Goal: Information Seeking & Learning: Learn about a topic

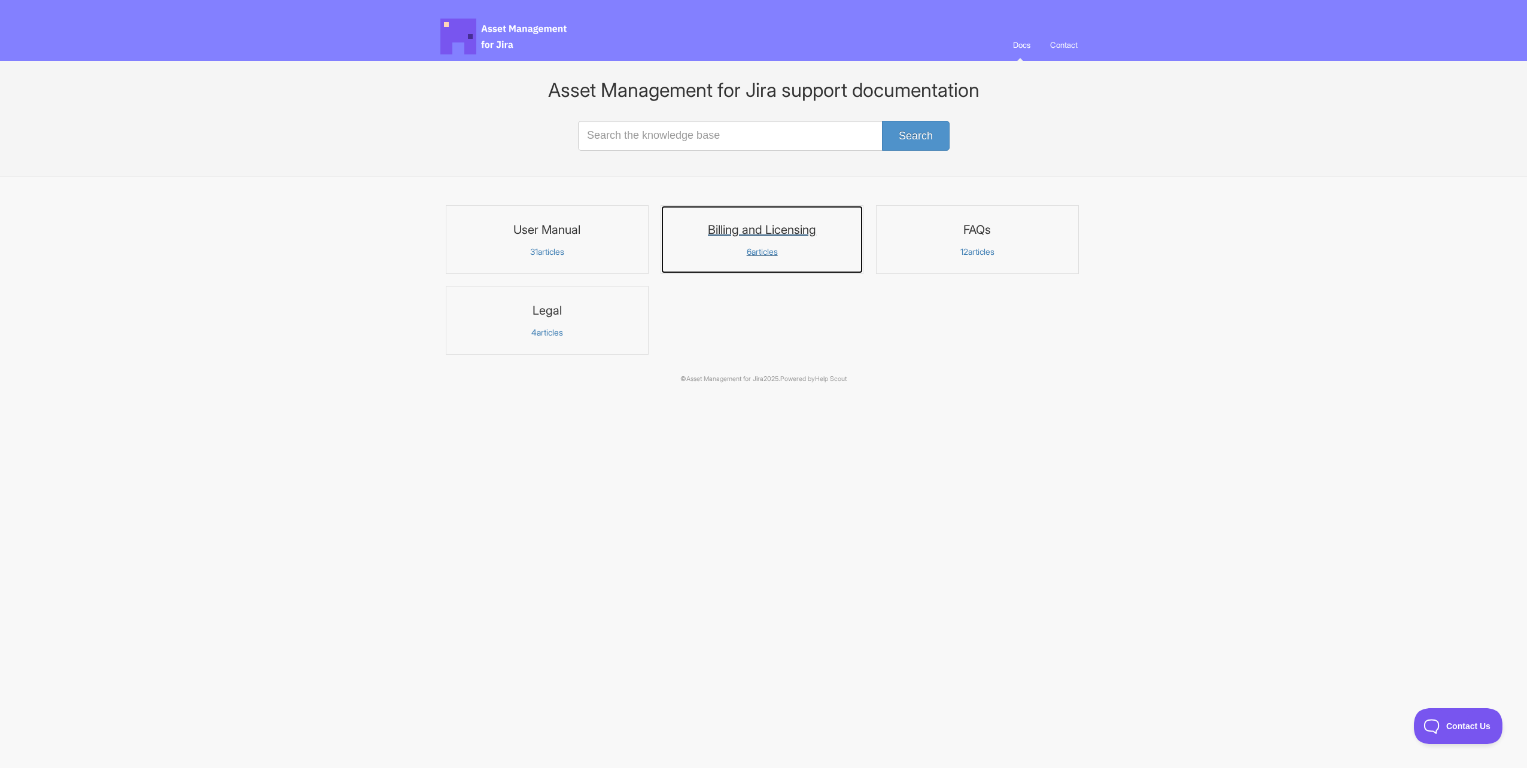
click at [774, 228] on h3 "Billing and Licensing" at bounding box center [762, 230] width 187 height 16
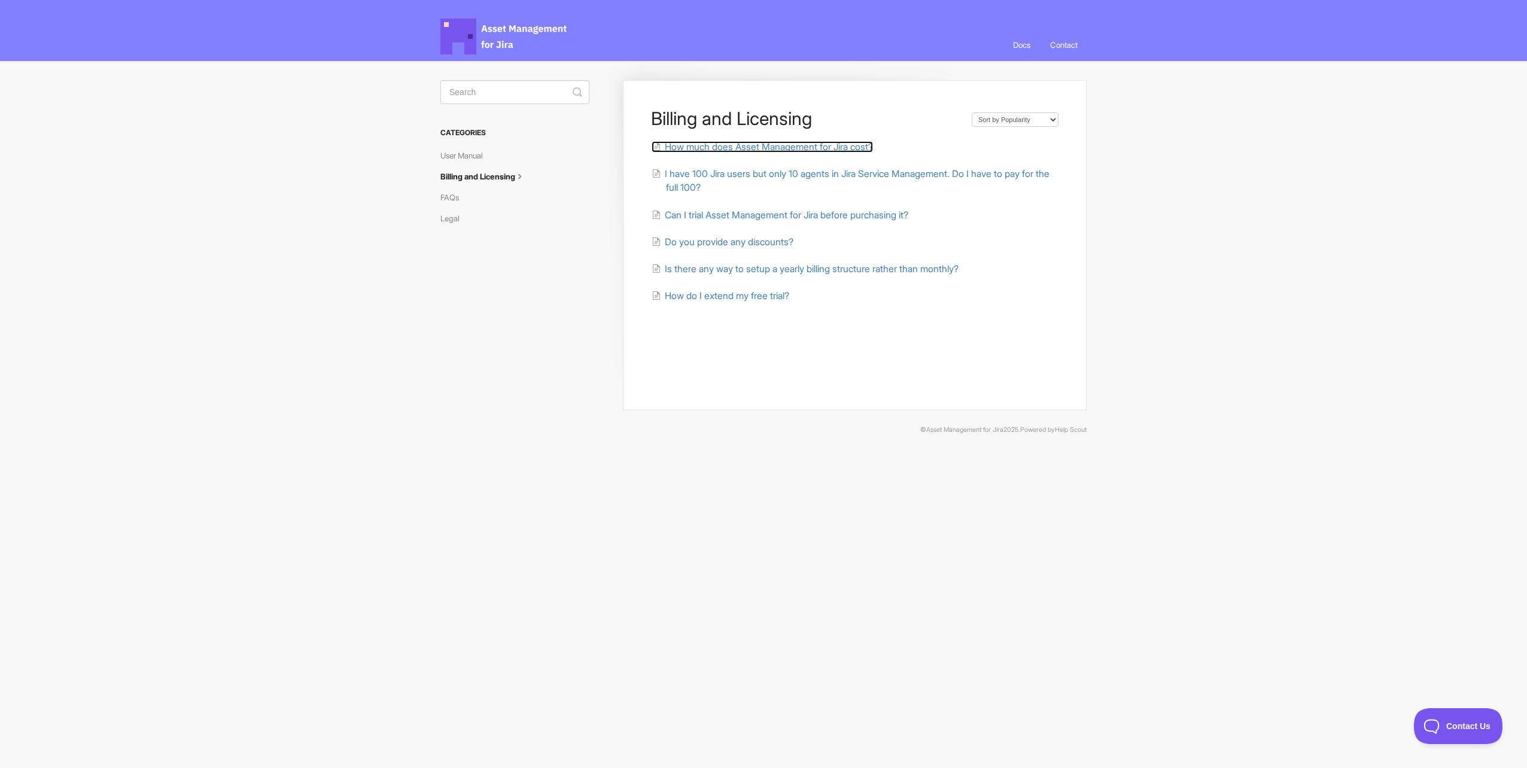
click at [796, 143] on span "How much does Asset Management for Jira cost?" at bounding box center [769, 146] width 208 height 11
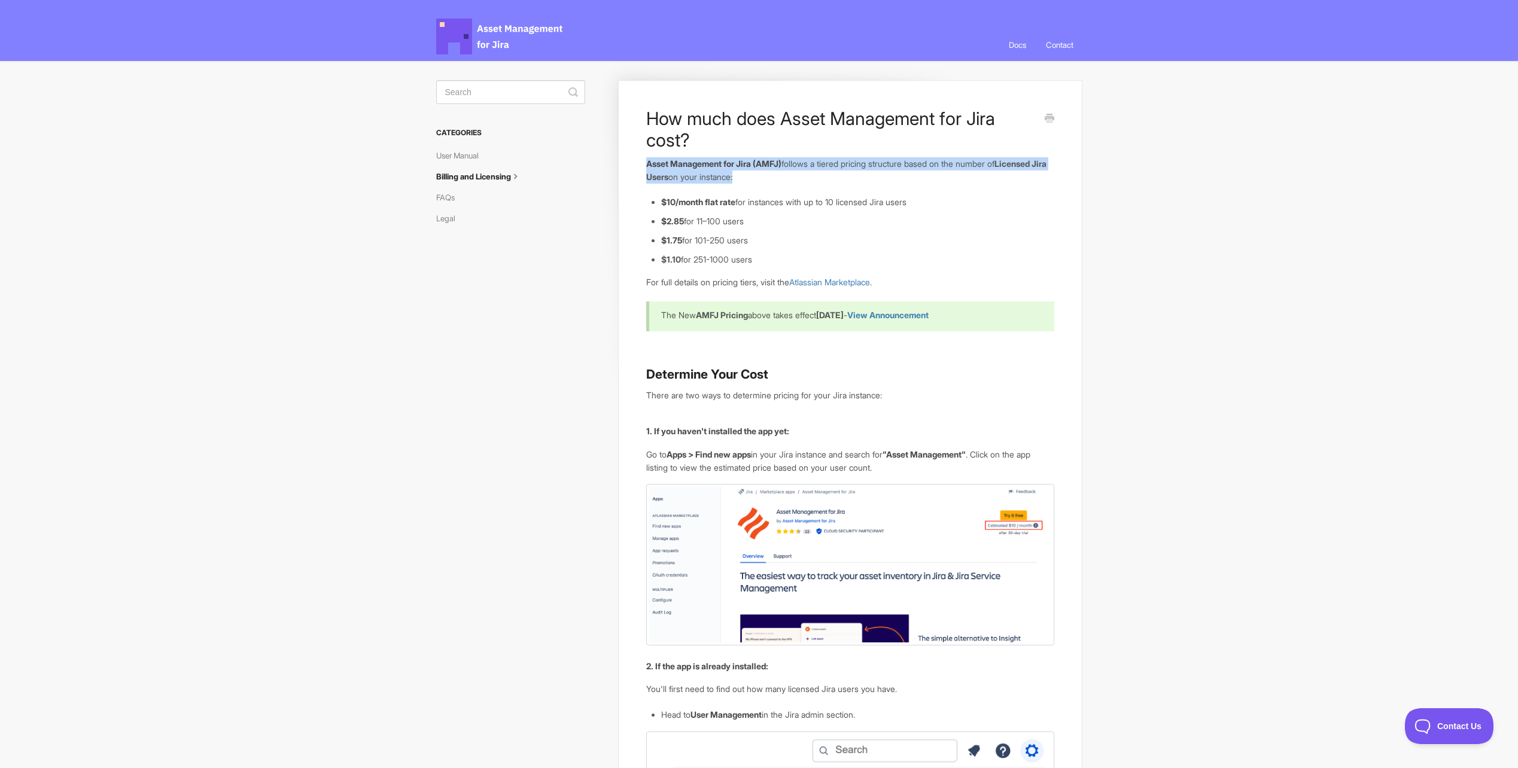
drag, startPoint x: 813, startPoint y: 181, endPoint x: 636, endPoint y: 166, distance: 177.2
drag, startPoint x: 636, startPoint y: 166, endPoint x: 668, endPoint y: 166, distance: 31.7
copy p "Asset Management for Jira (AMFJ) follows a tiered pricing structure based on th…"
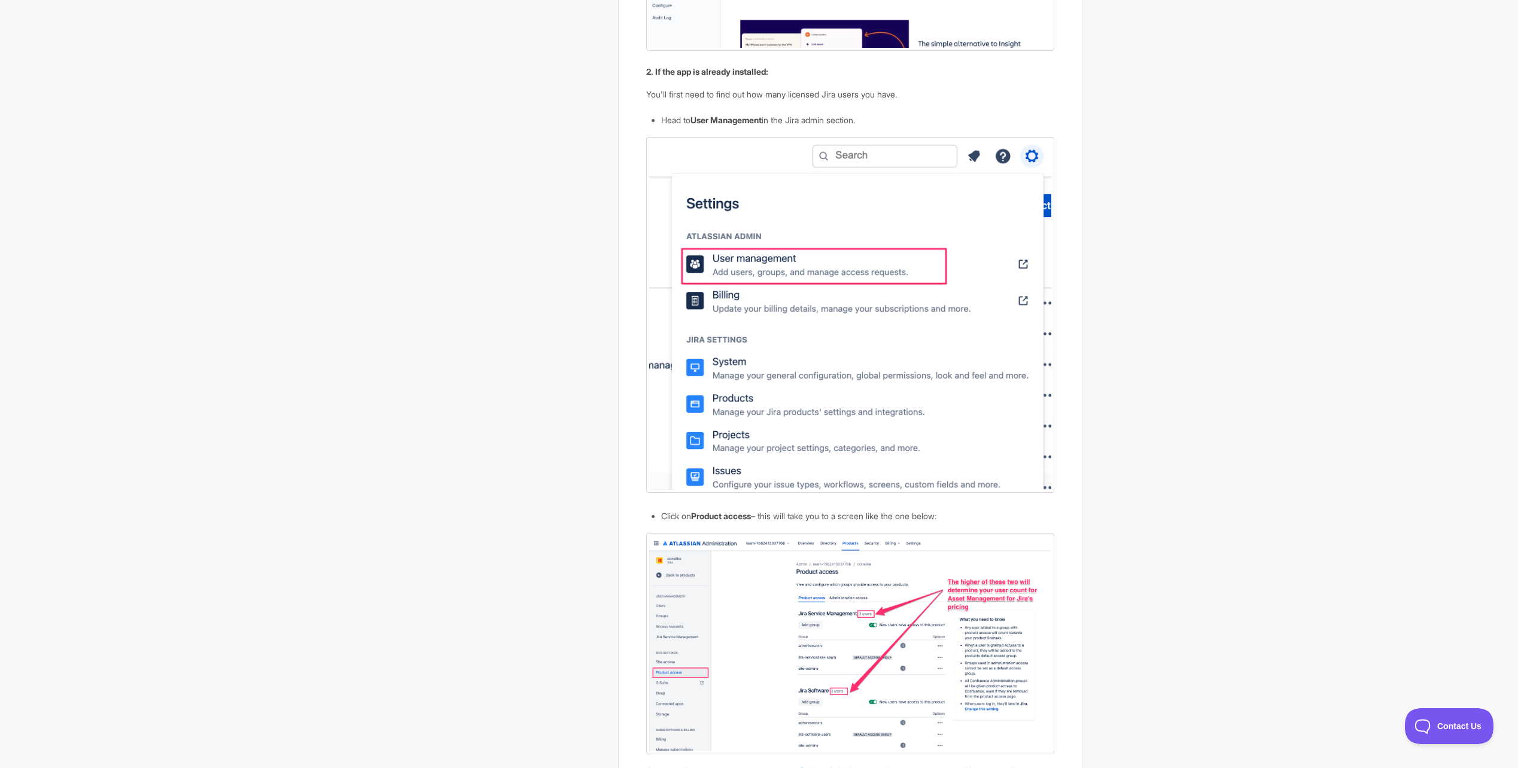
scroll to position [599, 0]
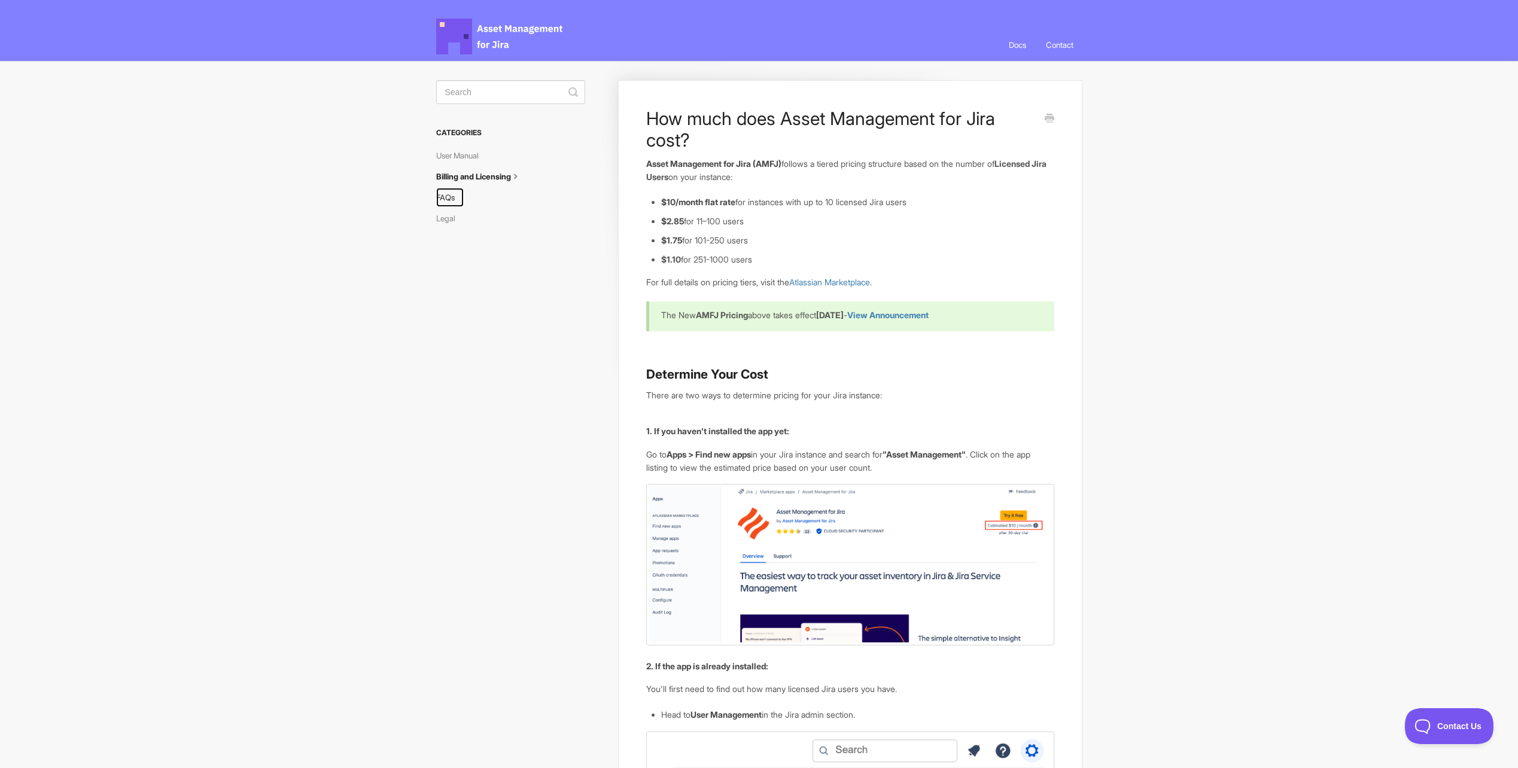
click at [449, 199] on link "FAQs" at bounding box center [450, 197] width 28 height 19
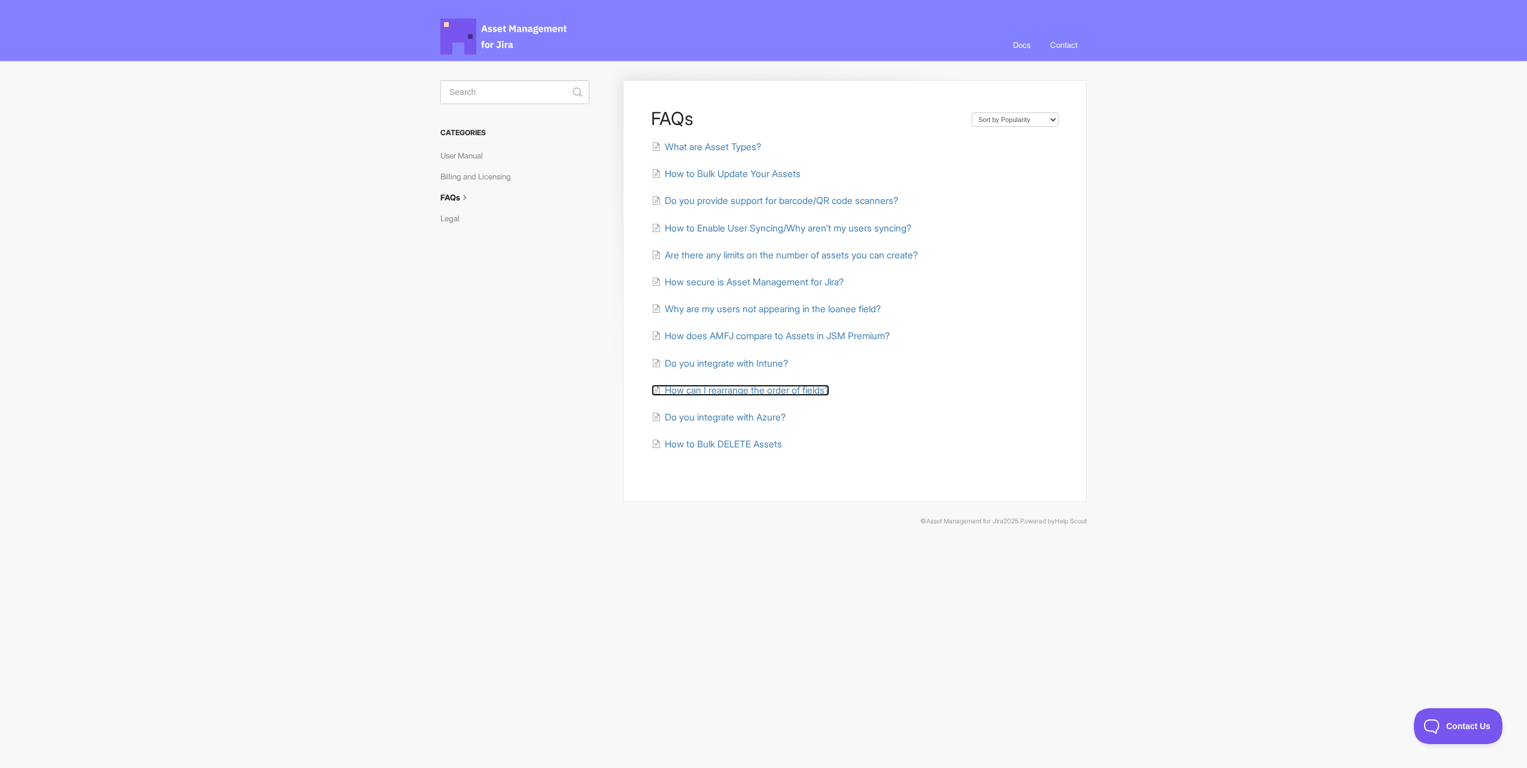
click at [795, 393] on span "How can I rearrange the order of fields?" at bounding box center [747, 390] width 165 height 11
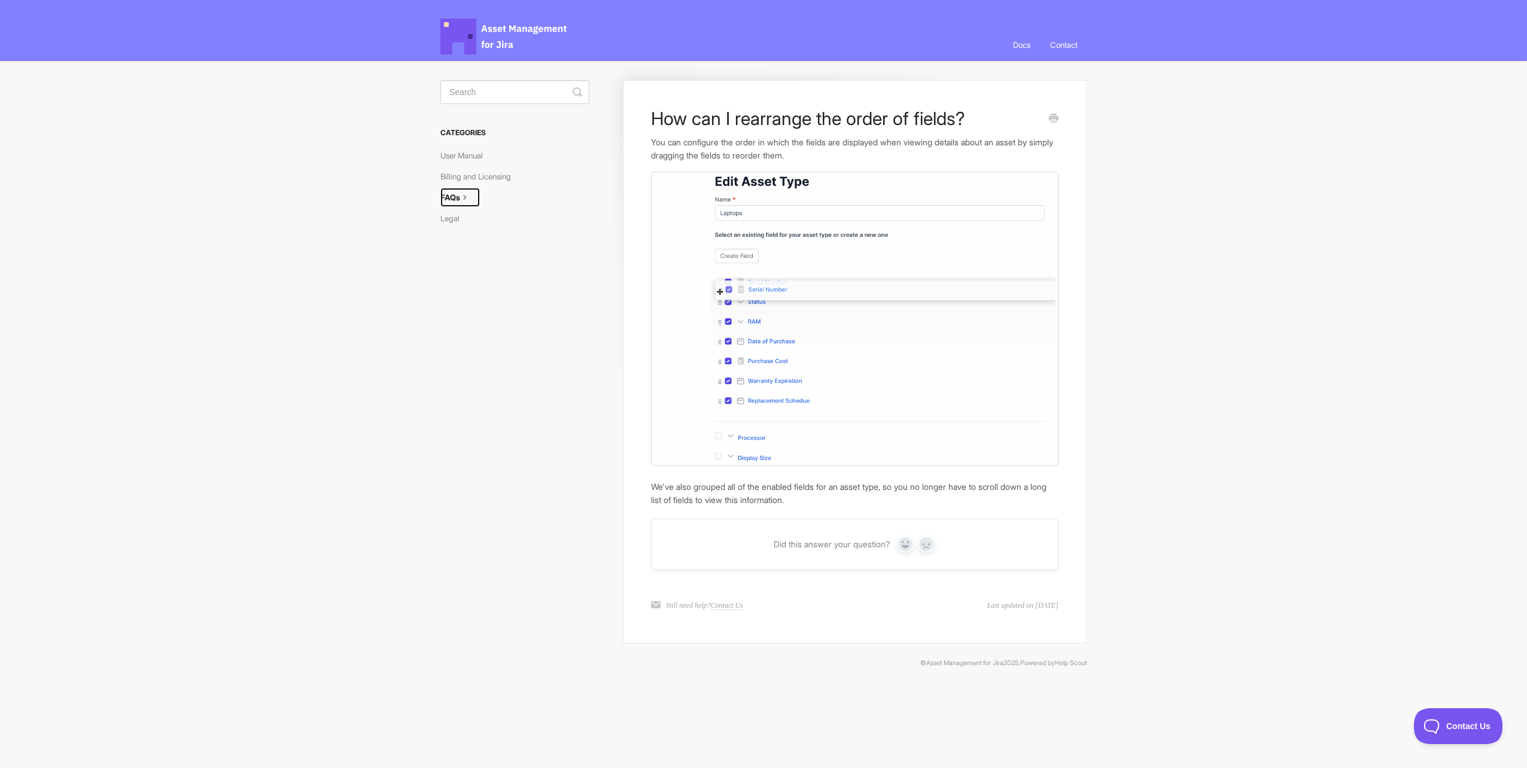
click at [457, 195] on link "FAQs" at bounding box center [461, 197] width 40 height 19
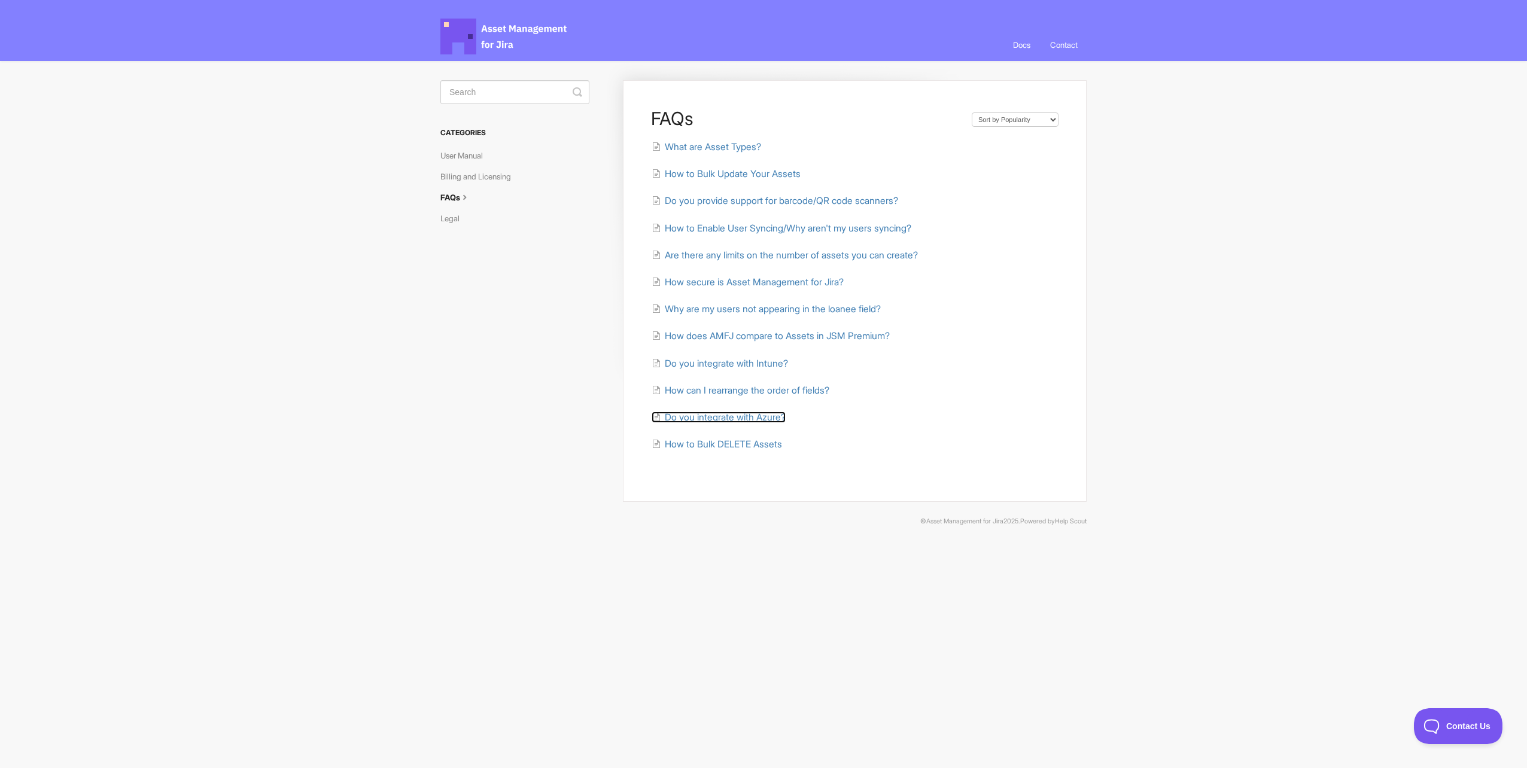
click at [751, 422] on span "Do you integrate with Azure?" at bounding box center [725, 417] width 121 height 11
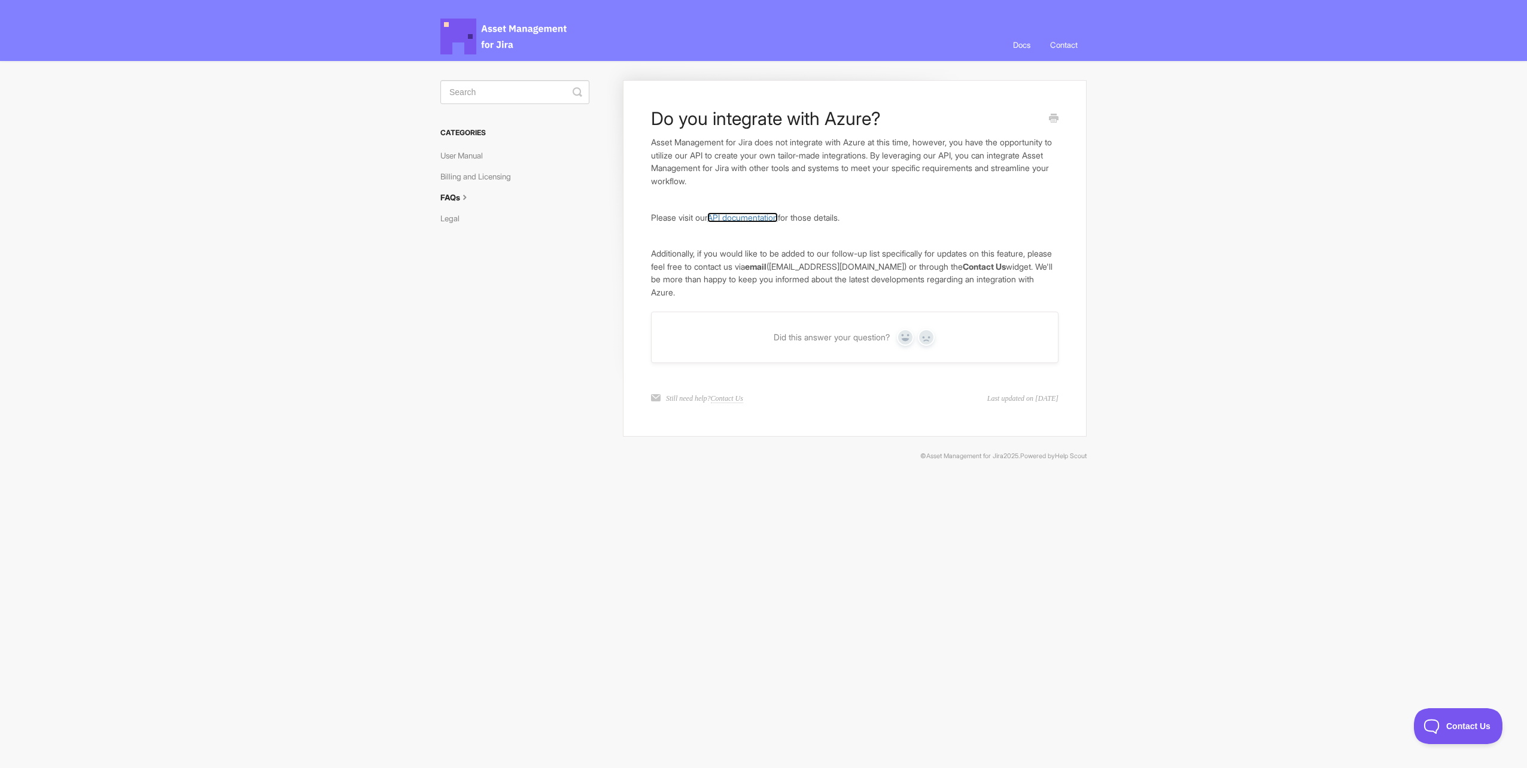
click at [744, 219] on link "API documentation" at bounding box center [742, 217] width 71 height 10
